Goal: Transaction & Acquisition: Download file/media

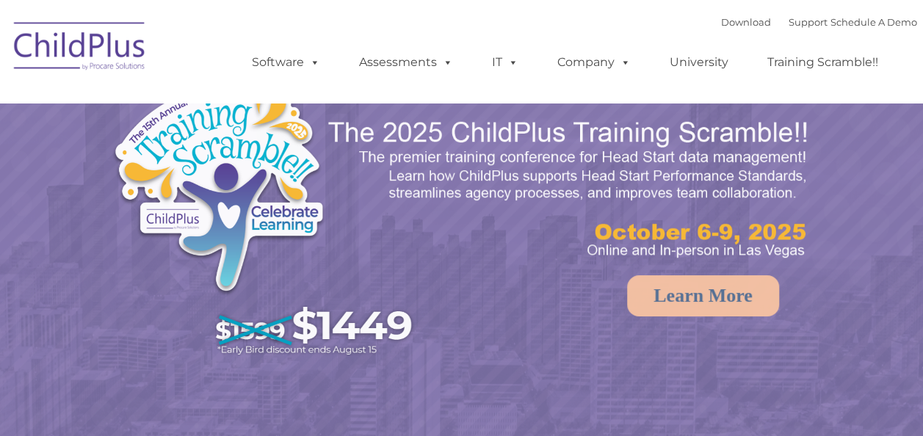
select select "MEDIUM"
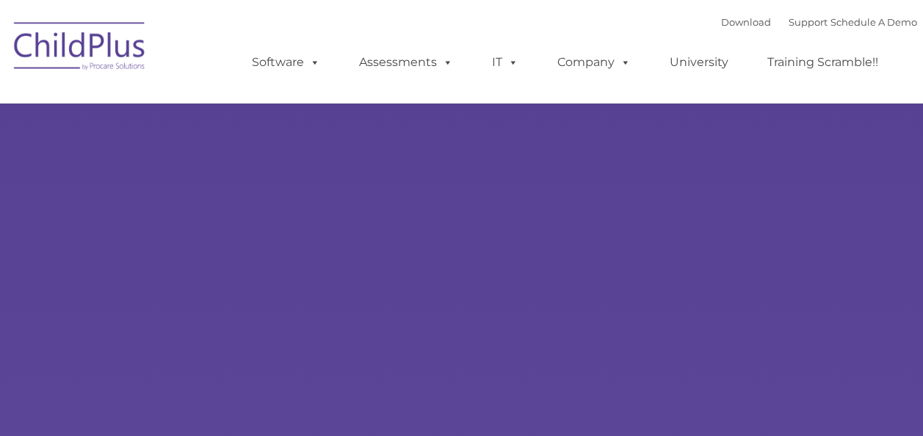
type input ""
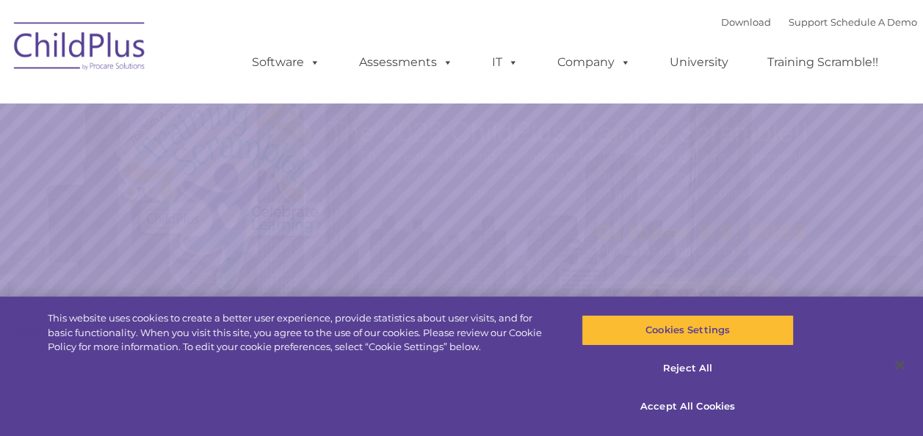
select select "MEDIUM"
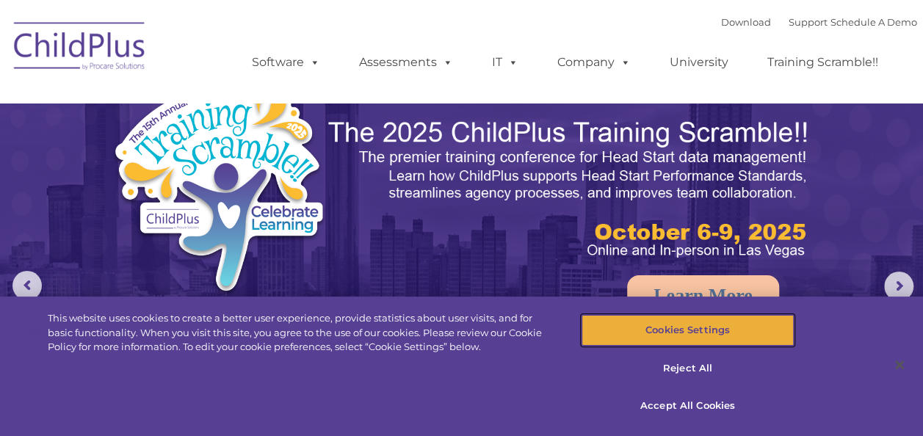
click at [675, 342] on button "Cookies Settings" at bounding box center [687, 330] width 212 height 31
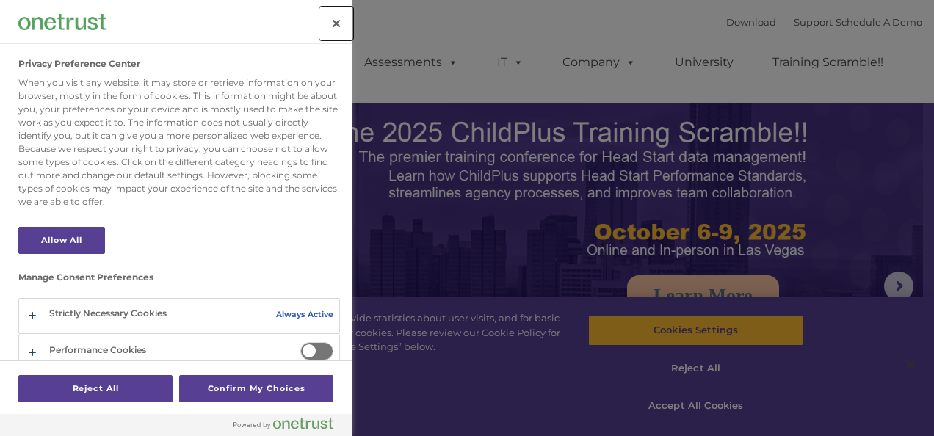
click at [341, 10] on button "Close" at bounding box center [336, 23] width 32 height 32
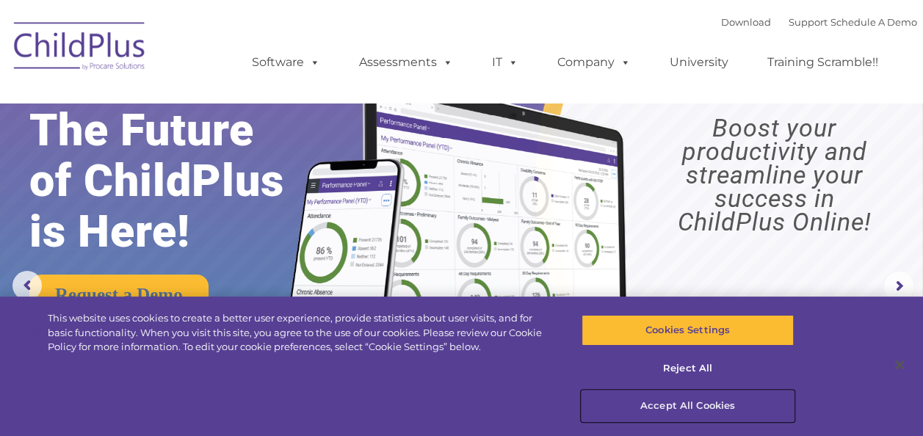
click at [680, 399] on button "Accept All Cookies" at bounding box center [687, 406] width 212 height 31
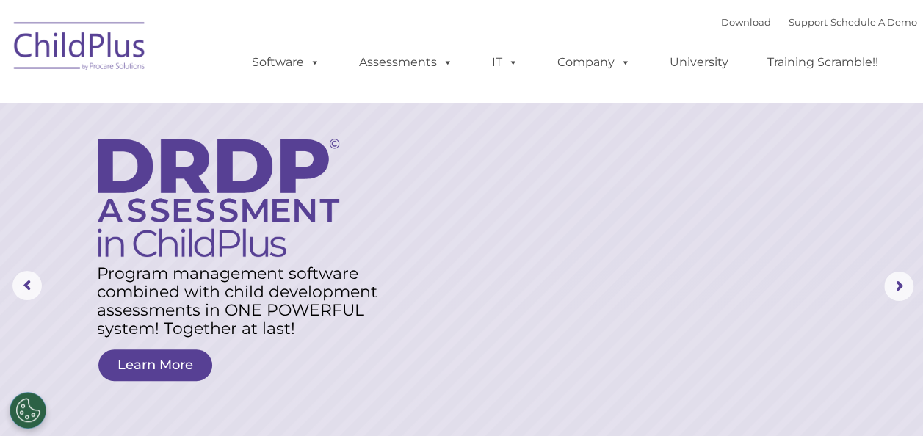
click at [732, 16] on div "Download Support | Schedule A Demo " at bounding box center [819, 22] width 196 height 22
click at [730, 11] on div "Download Support | Schedule A Demo " at bounding box center [819, 22] width 196 height 22
click at [730, 18] on link "Download" at bounding box center [746, 22] width 50 height 12
